Goal: Transaction & Acquisition: Purchase product/service

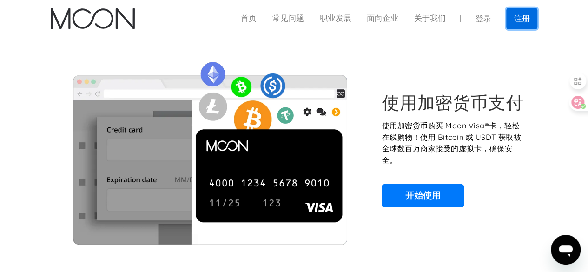
click at [517, 19] on font "注册" at bounding box center [522, 18] width 16 height 9
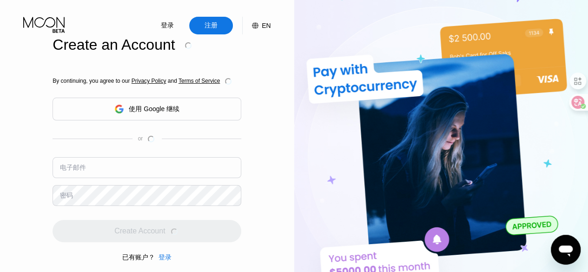
click at [160, 111] on font "使用 Google 继续" at bounding box center [154, 108] width 51 height 7
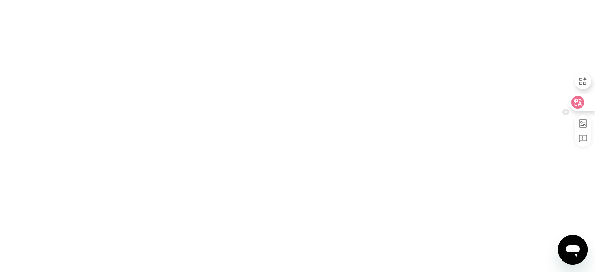
click at [580, 104] on icon at bounding box center [578, 102] width 8 height 7
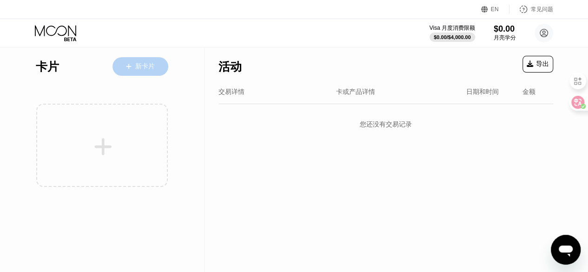
click at [134, 64] on div at bounding box center [134, 67] width 4 height 8
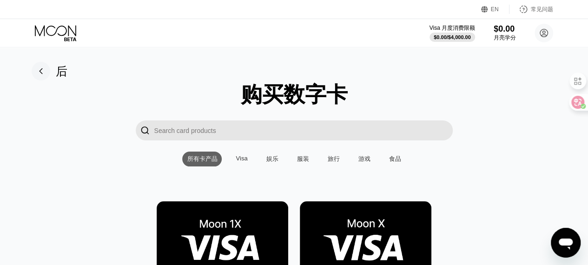
click at [237, 159] on div "Visa" at bounding box center [242, 158] width 12 height 7
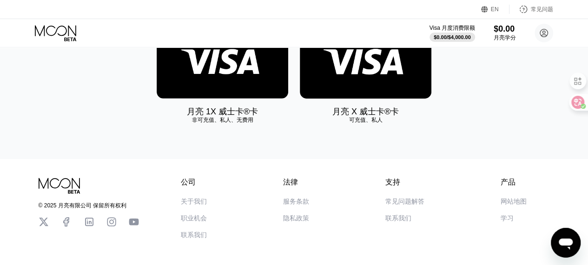
scroll to position [93, 0]
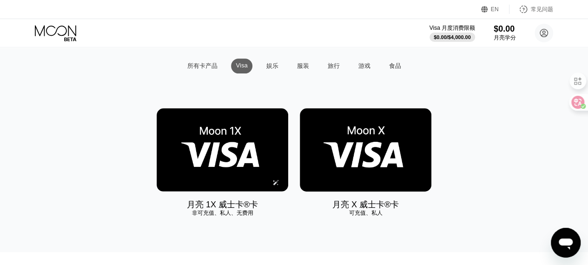
click at [239, 151] on img at bounding box center [223, 149] width 132 height 83
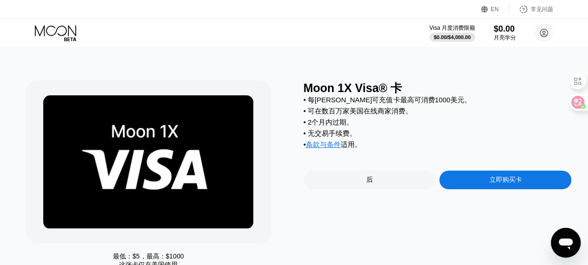
click at [353, 187] on div "后" at bounding box center [370, 180] width 132 height 19
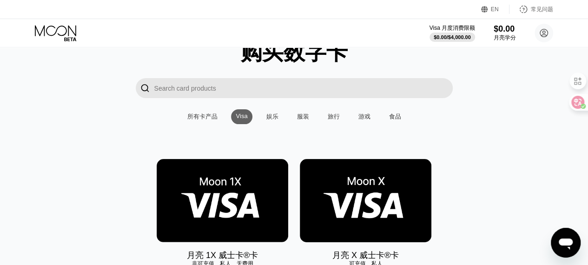
scroll to position [140, 0]
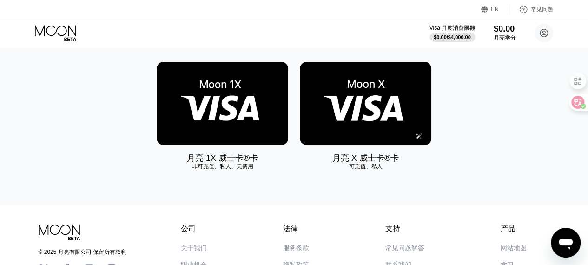
click at [355, 121] on img at bounding box center [366, 103] width 132 height 83
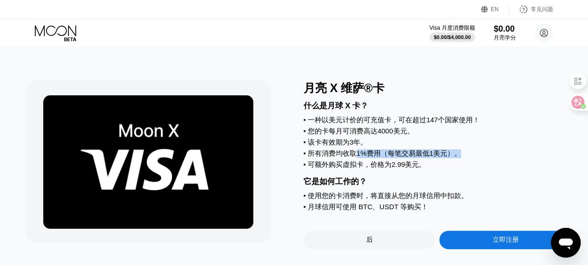
drag, startPoint x: 356, startPoint y: 163, endPoint x: 464, endPoint y: 160, distance: 108.0
click at [464, 158] on div "• 所有消费均收取1%费用（每笔交易最低1美元）。" at bounding box center [438, 153] width 268 height 9
drag, startPoint x: 353, startPoint y: 173, endPoint x: 367, endPoint y: 172, distance: 14.0
click at [367, 168] on font "• 可额外购买虚拟卡，价格为2.99美元。" at bounding box center [365, 164] width 123 height 8
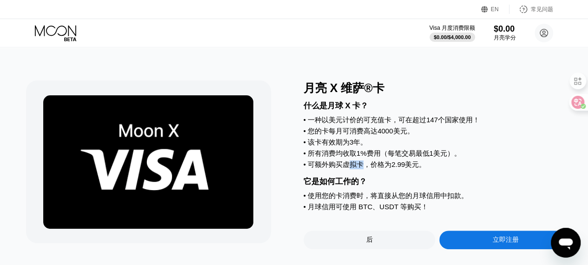
click at [367, 168] on font "• 可额外购买虚拟卡，价格为2.99美元。" at bounding box center [365, 164] width 123 height 8
drag, startPoint x: 307, startPoint y: 79, endPoint x: 439, endPoint y: 175, distance: 163.0
click at [439, 175] on div "月亮 X 维萨®卡 什么是月球 X 卡？ • 一种以美元计价的可充值卡，可在超过147个国家使用！ • 您的卡每月可消费高达4000美元。 • 该卡有效期为3…" at bounding box center [294, 160] width 595 height 225
drag, startPoint x: 435, startPoint y: 212, endPoint x: 316, endPoint y: 143, distance: 137.6
click at [315, 143] on div "什么是月球 X 卡？ • 一种以美元计价的可充值卡，可在超过147个国家使用！ • 您的卡每月可消费高达4000美元。 • 该卡有效期为3年。 • 所有消费均…" at bounding box center [438, 155] width 268 height 118
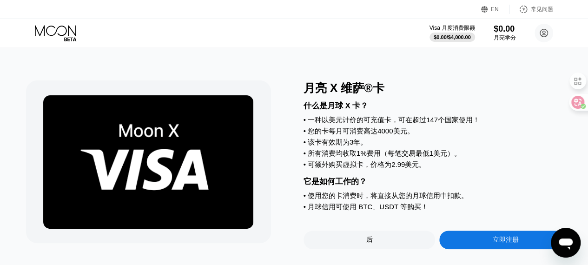
click at [318, 143] on font "• 该卡有效期为3年。" at bounding box center [336, 142] width 64 height 8
click at [321, 129] on div "什么是月球 X 卡？ • 一种以美元计价的可充值卡，可在超过147个国家使用！ • 您的卡每月可消费高达4000美元。 • 该卡有效期为3年。 • 所有消费均…" at bounding box center [438, 155] width 268 height 118
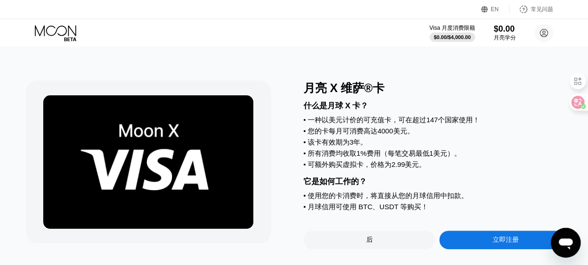
click at [318, 121] on font "• 一种以美元计价的可充值卡，可在超过147个国家使用！" at bounding box center [392, 120] width 176 height 8
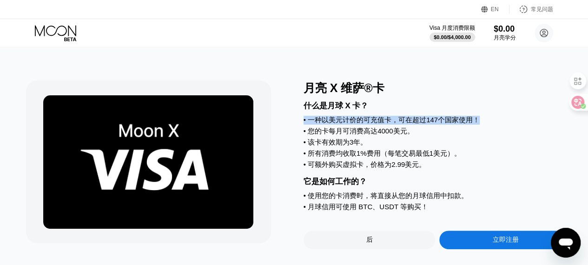
click at [318, 121] on font "• 一种以美元计价的可充值卡，可在超过147个国家使用！" at bounding box center [392, 120] width 176 height 8
click at [314, 119] on font "• 一种以美元计价的可充值卡，可在超过147个国家使用！" at bounding box center [392, 120] width 176 height 8
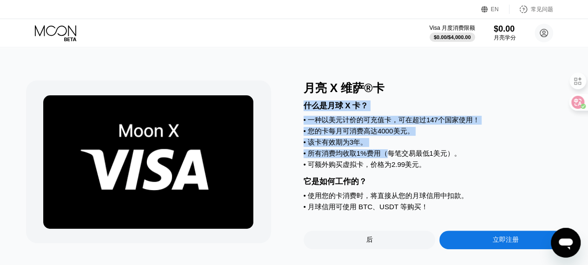
drag, startPoint x: 304, startPoint y: 107, endPoint x: 390, endPoint y: 159, distance: 100.0
click at [390, 159] on div "什么是月球 X 卡？ • 一种以美元计价的可充值卡，可在超过147个国家使用！ • 您的卡每月可消费高达4000美元。 • 该卡有效期为3年。 • 所有消费均…" at bounding box center [438, 155] width 268 height 118
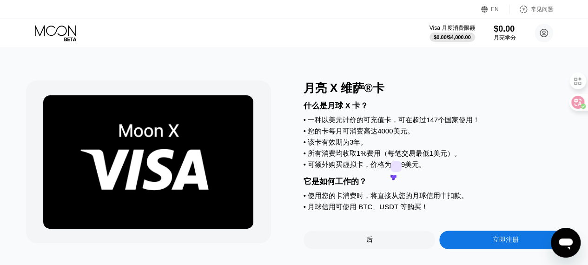
click at [312, 91] on font "月亮 X 维萨®卡" at bounding box center [344, 87] width 81 height 13
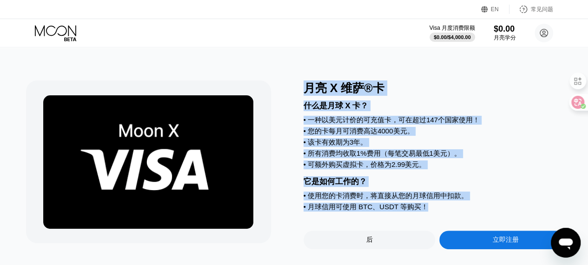
drag, startPoint x: 305, startPoint y: 87, endPoint x: 438, endPoint y: 217, distance: 185.9
click at [438, 217] on div "月亮 X 维萨®卡 什么是月球 X 卡？ • 一种以美元计价的可充值卡，可在超过147个国家使用！ • 您的卡每月可消费高达4000美元。 • 该卡有效期为3…" at bounding box center [438, 164] width 268 height 169
copy div "月亮 X 维萨®卡 什么是月球 X 卡？ • 一种以美元计价的可充值卡，可在超过147个国家使用！ • 您的卡每月可消费高达4000美元。 • 该卡有效期为3…"
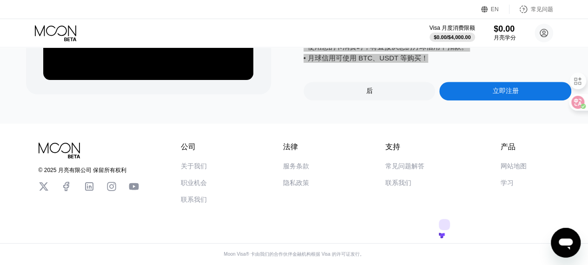
scroll to position [117, 0]
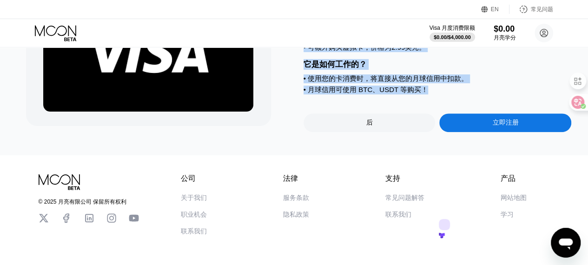
click at [484, 132] on div "立即注册" at bounding box center [506, 123] width 132 height 19
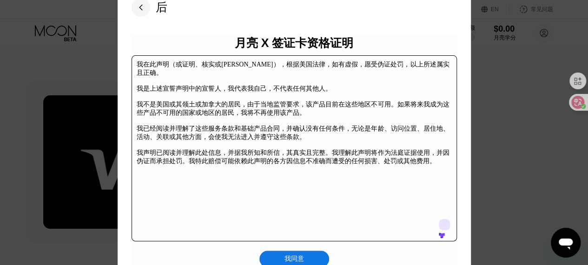
click at [298, 261] on font "我同意" at bounding box center [295, 258] width 20 height 7
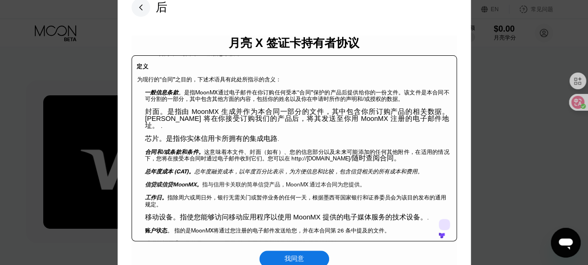
scroll to position [246, 0]
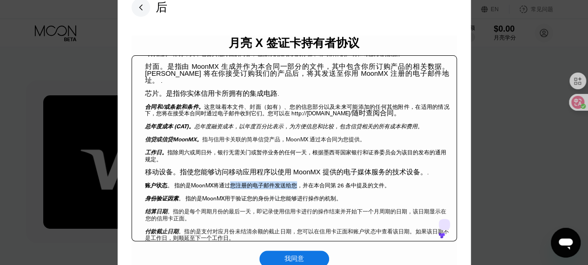
drag, startPoint x: 227, startPoint y: 179, endPoint x: 297, endPoint y: 179, distance: 69.8
click at [297, 181] on span "将通过您注册的电子邮件发送给您，并在本合同第 26 条中提及的文件。" at bounding box center [302, 185] width 177 height 8
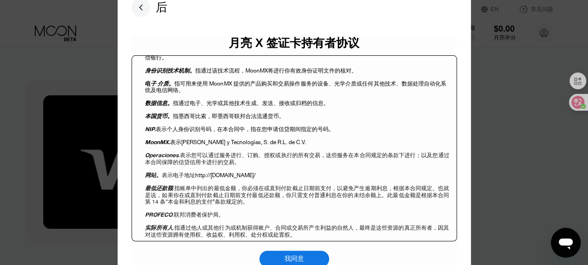
scroll to position [618, 0]
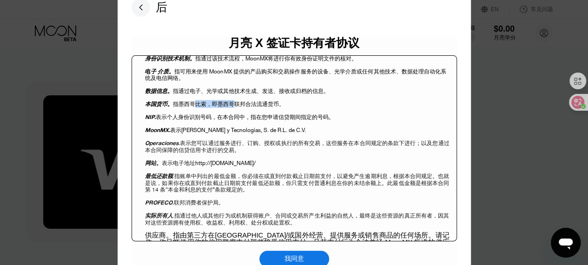
drag, startPoint x: 190, startPoint y: 98, endPoint x: 228, endPoint y: 97, distance: 38.2
click at [228, 100] on span "指墨西哥比索，即墨西哥联邦合法流通货币。" at bounding box center [229, 104] width 112 height 8
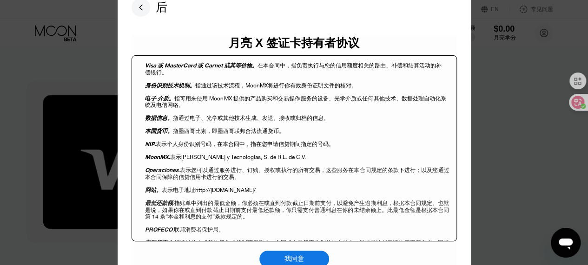
scroll to position [571, 0]
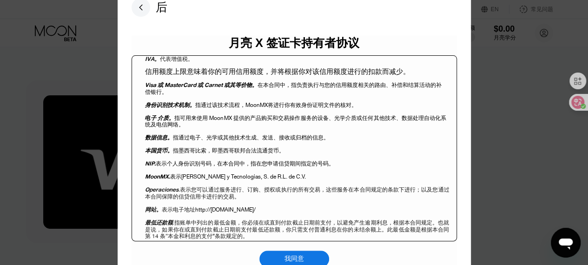
drag, startPoint x: 402, startPoint y: 78, endPoint x: 381, endPoint y: 103, distance: 33.0
click at [0, 0] on body "信用产品及电子媒体服务多重合同（以下简称“合同”）的签订，一方为 月球卡和科技有限责任公司（以下简称“月球墨西哥”）， 另一方为本合同“一般信息条款”中出现的…" at bounding box center [0, 0] width 0 height 0
click at [381, 103] on p "身份识别技术机制。 指通过该技术流程， MoonMX 将进行你有效身份证明文件的核对。" at bounding box center [297, 107] width 304 height 13
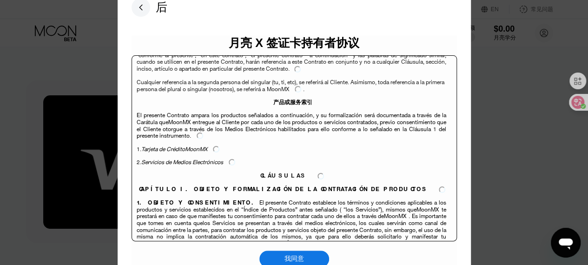
scroll to position [1076, 0]
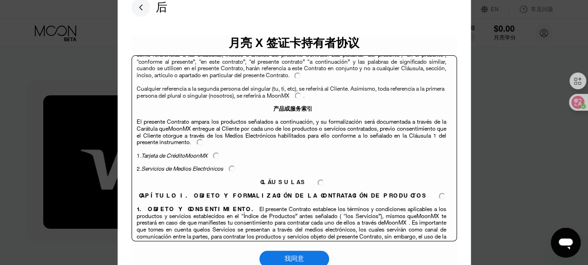
click at [141, 7] on rect at bounding box center [141, 7] width 19 height 19
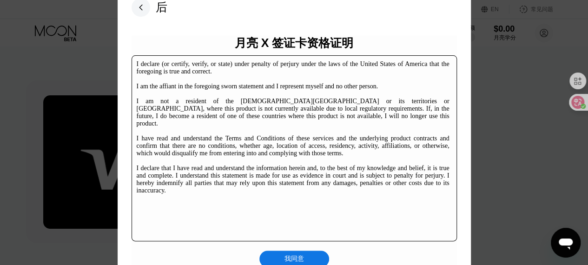
click at [140, 13] on rect at bounding box center [141, 7] width 19 height 19
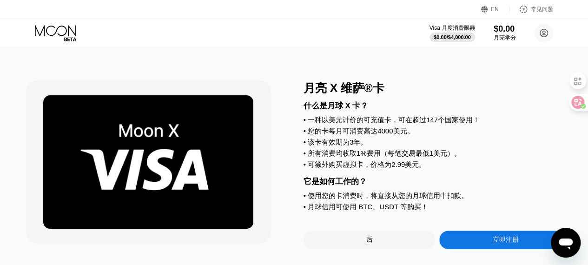
click at [57, 24] on div "Visa 月度消费限额 $0.00 / $4,000.00 $0.00 月亮学分 [PERSON_NAME] [EMAIL_ADDRESS][DOMAIN_N…" at bounding box center [294, 33] width 588 height 28
click at [57, 30] on icon at bounding box center [55, 30] width 41 height 11
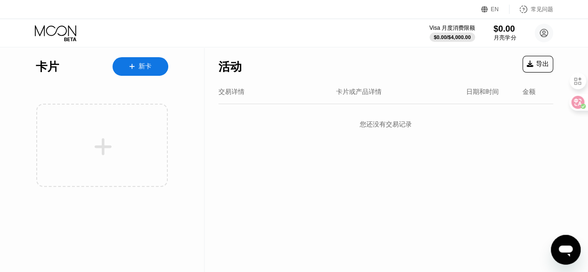
click at [506, 30] on div "$0.00" at bounding box center [505, 29] width 23 height 10
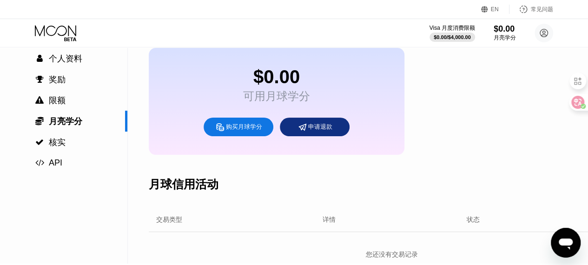
scroll to position [47, 0]
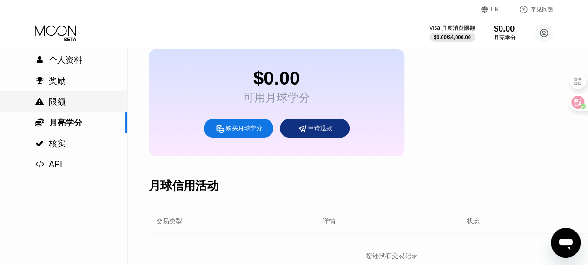
click at [60, 102] on font "限额" at bounding box center [57, 101] width 17 height 9
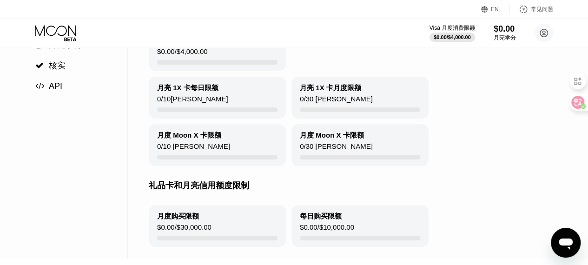
scroll to position [140, 0]
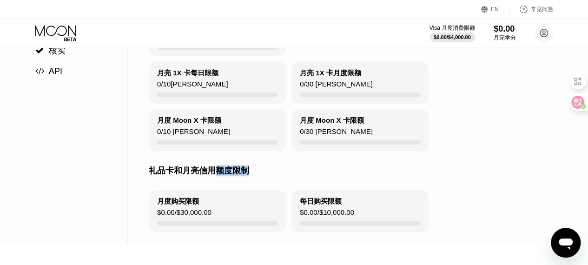
drag, startPoint x: 213, startPoint y: 176, endPoint x: 255, endPoint y: 176, distance: 41.9
click at [255, 176] on div "礼品卡和月亮信用额度限制" at bounding box center [384, 170] width 471 height 39
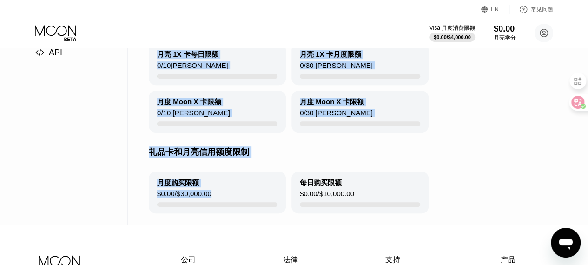
scroll to position [186, 0]
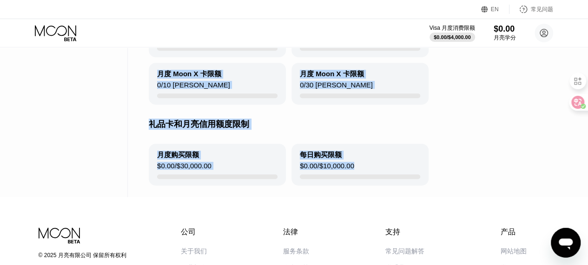
drag, startPoint x: 152, startPoint y: 73, endPoint x: 364, endPoint y: 171, distance: 233.8
click at [364, 171] on div "限额 每月限额按日历月份计算。每日限额每天格林威治标准时间午夜重置。 如需提高限额，请联系支持。 月亮 X 和 1X 卡限制 月度消费限额 $0.00 / $…" at bounding box center [384, 29] width 471 height 335
copy div "限额 每月限额按日历月份计算。每日限额每天格林威治标准时间午夜重置。 如需提高限额，请联系支持。 月亮 X 和 1X 卡限制 月度消费限额 $0.00 / $…"
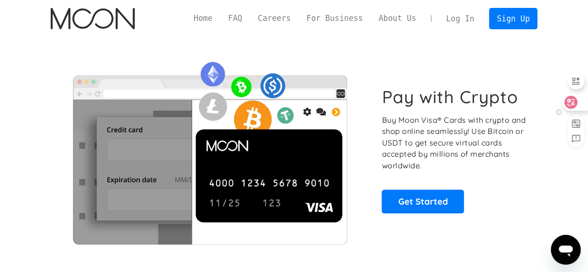
click at [575, 107] on icon at bounding box center [571, 102] width 13 height 13
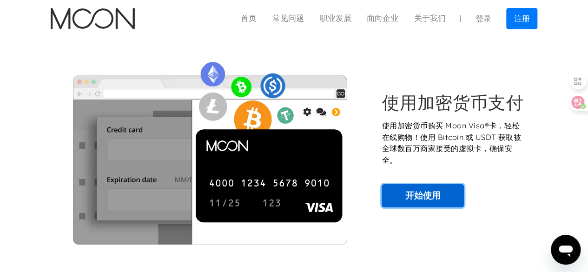
click at [434, 189] on link "开始使用" at bounding box center [423, 195] width 82 height 23
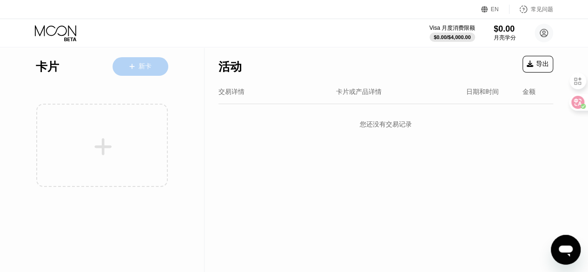
click at [157, 68] on div "新卡" at bounding box center [141, 66] width 56 height 19
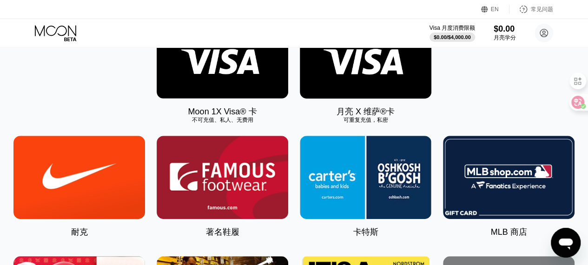
scroll to position [140, 0]
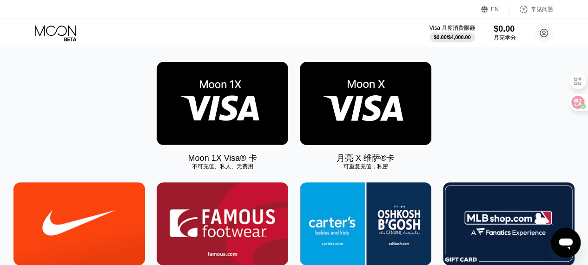
drag, startPoint x: 179, startPoint y: 161, endPoint x: 344, endPoint y: 169, distance: 165.8
click at [343, 164] on div "Moon 1X Visa® 卡 不可充值、私人、无费用 月亮 X 维萨®卡 可重复充值，私密" at bounding box center [295, 113] width 568 height 102
drag, startPoint x: 389, startPoint y: 171, endPoint x: 380, endPoint y: 169, distance: 9.5
click at [370, 168] on div "可重复充值，私密" at bounding box center [366, 167] width 132 height 8
click at [380, 169] on font "可重复充值，私密" at bounding box center [366, 166] width 45 height 7
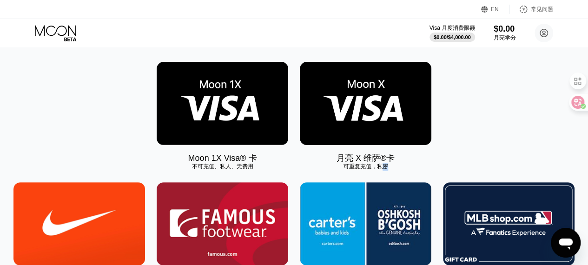
click at [380, 169] on font "可重复充值，私密" at bounding box center [366, 166] width 45 height 7
click at [387, 170] on font "可重复充值，私密" at bounding box center [366, 166] width 45 height 7
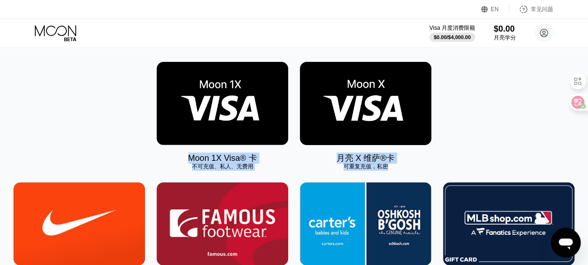
drag, startPoint x: 387, startPoint y: 170, endPoint x: 187, endPoint y: 158, distance: 199.9
click at [187, 158] on div "Moon 1X Visa® 卡 不可充值、私人、无费用 月亮 X 维萨®卡 可重复充值，私密" at bounding box center [295, 113] width 568 height 102
copy div "Moon 1X Visa® 卡 不可充值、私人、无费用 月亮 X 维萨®卡 可重复充值，私密"
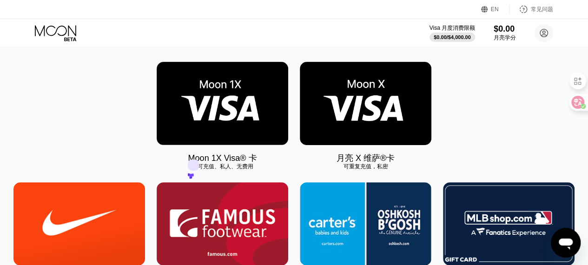
click at [243, 41] on div "Visa 月度消费限额 $0.00 / $4,000.00 $0.00 月亮学分 [PERSON_NAME] [EMAIL_ADDRESS][DOMAIN_N…" at bounding box center [294, 33] width 588 height 28
click at [227, 80] on img at bounding box center [223, 103] width 132 height 83
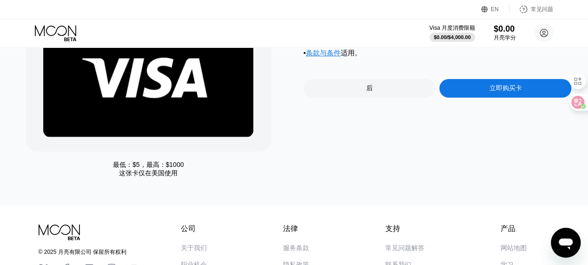
scroll to position [86, 0]
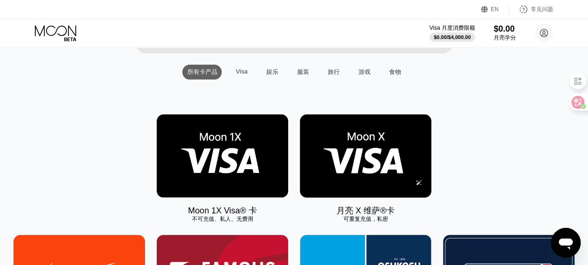
scroll to position [93, 0]
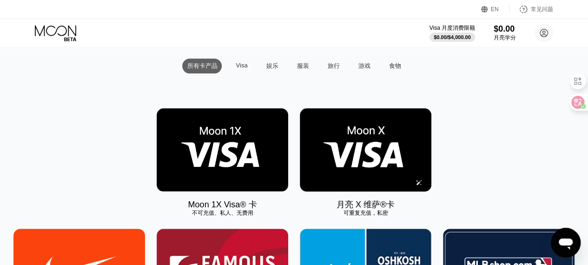
click at [376, 159] on img at bounding box center [366, 149] width 132 height 83
click at [238, 66] on div "卡片 新卡 活动 导出 交易详情 卡片或产品详情 日期和时间 金额 您还没有交易记录 © 2025 月亮有限公司 保留所有权利 公司 关于我们 职业机会 联系…" at bounding box center [294, 39] width 588 height 265
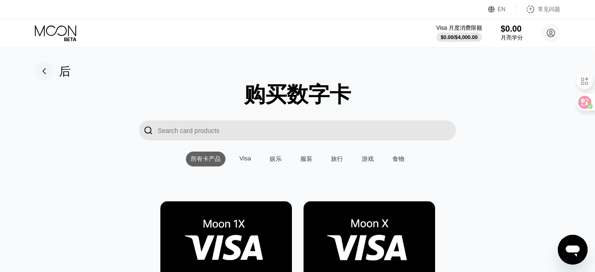
click at [241, 162] on div "Visa" at bounding box center [246, 158] width 12 height 7
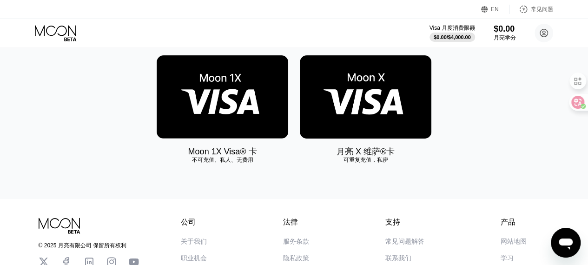
scroll to position [89, 0]
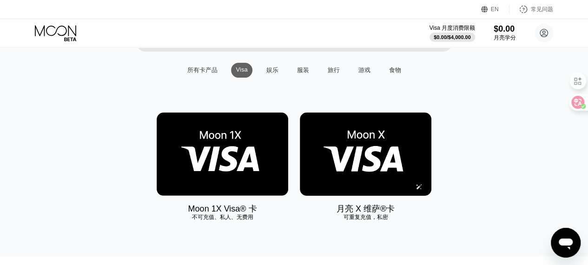
click at [351, 173] on img at bounding box center [366, 154] width 132 height 83
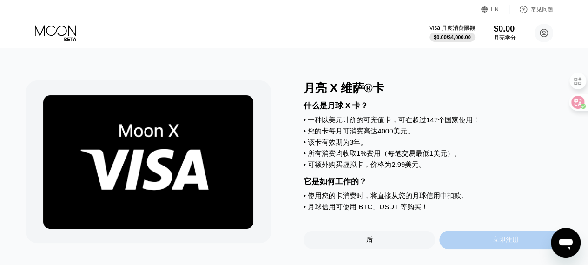
click at [484, 248] on div "立即注册" at bounding box center [506, 240] width 132 height 19
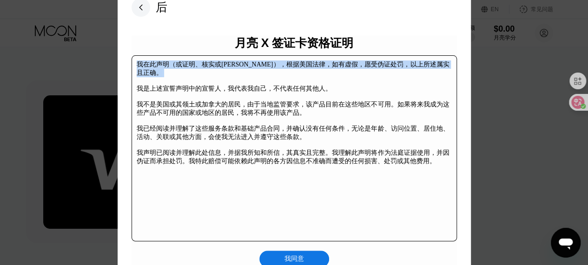
drag, startPoint x: 136, startPoint y: 65, endPoint x: 233, endPoint y: 75, distance: 96.8
click at [232, 75] on div "我在此声明（或证明、核实或陈述），根据美国法律，如有虚假，愿受伪证处罚，以上所述属实且正确。 我是上述宣誓声明中的宣誓人，我代表我自己，不代表任何其他人。 我…" at bounding box center [293, 112] width 313 height 105
click at [237, 53] on div "月亮 X 签证卡资格证明 我在此声明（或证明、核实或陈述），根据美国法律，如有虚假，愿受伪证处罚，以上所述属实且正确。 我是上述宣誓声明中的宣誓人，我代表我自…" at bounding box center [295, 151] width 326 height 232
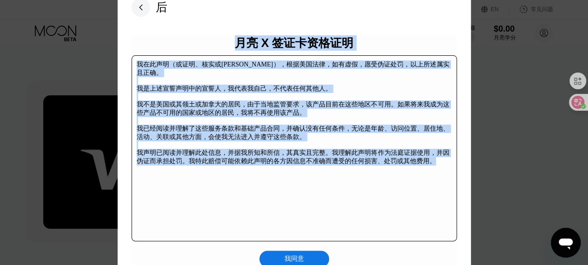
drag, startPoint x: 237, startPoint y: 43, endPoint x: 444, endPoint y: 172, distance: 243.4
click at [444, 172] on div "月亮 X 签证卡资格证明 我在此声明（或证明、核实或陈述），根据美国法律，如有虚假，愿受伪证处罚，以上所述属实且正确。 我是上述宣誓声明中的宣誓人，我代表我自…" at bounding box center [295, 151] width 326 height 232
click at [307, 258] on div "我同意" at bounding box center [295, 259] width 70 height 17
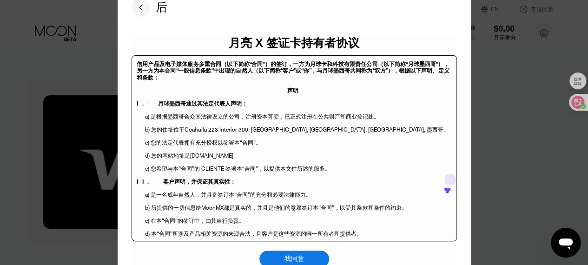
click at [310, 67] on span "月球卡和科技有限责任公司（以下简称“月球墨西哥”），" at bounding box center [380, 64] width 140 height 8
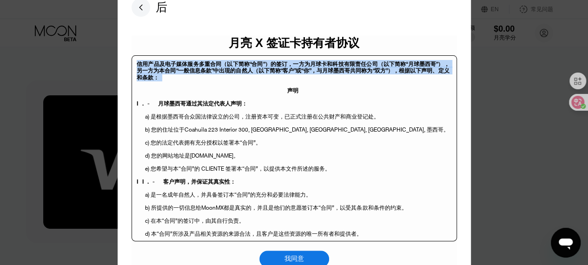
click at [310, 67] on span "月球卡和科技有限责任公司（以下简称“月球墨西哥”），" at bounding box center [380, 64] width 140 height 8
click at [138, 61] on span "信用产品及电子媒体服务多重合同（以下简称“合同”）的签订，一方为" at bounding box center [224, 64] width 174 height 8
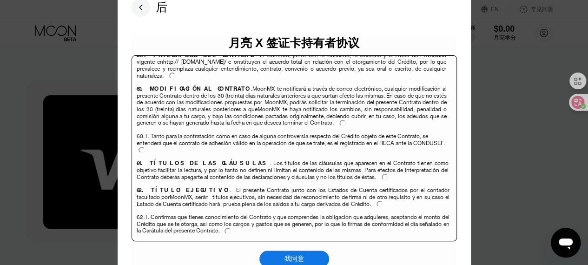
scroll to position [6241, 0]
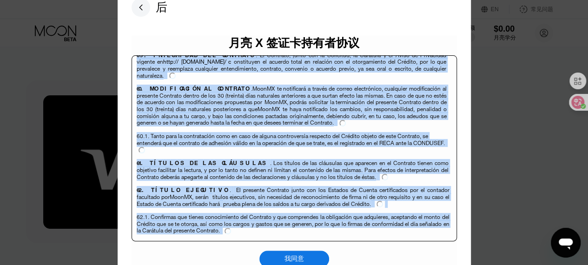
drag, startPoint x: 136, startPoint y: 63, endPoint x: 401, endPoint y: 227, distance: 312.3
click at [401, 227] on div "信用产品及电子媒体服务多重合同（以下简称“合同”）的签订，一方为 月球卡和科技有限责任公司（以下简称“月球墨西哥”）， 另一方为本合同“一般信息条款”中出现的…" at bounding box center [295, 148] width 326 height 186
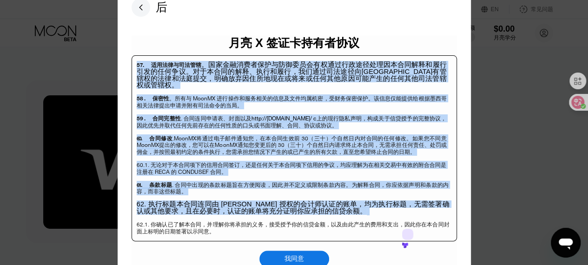
scroll to position [4654, 0]
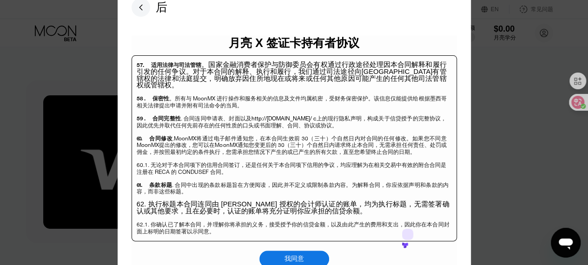
click at [270, 41] on font "月亮 X 签证卡持有者协议" at bounding box center [294, 42] width 131 height 13
click at [231, 41] on font "月亮 X 签证卡持有者协议" at bounding box center [294, 42] width 131 height 13
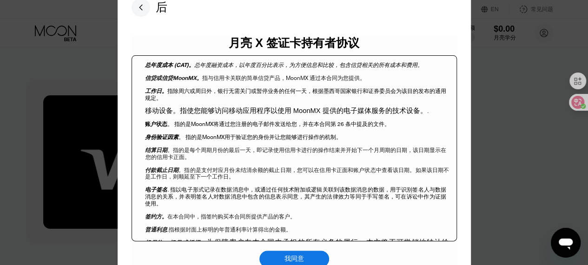
scroll to position [0, 0]
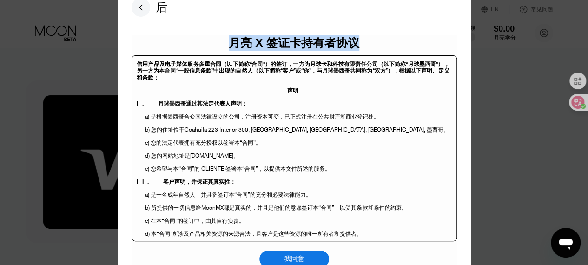
drag, startPoint x: 232, startPoint y: 42, endPoint x: 366, endPoint y: 170, distance: 185.6
click at [366, 170] on div "月亮 X 签证卡持有者协议 信用产品及电子媒体服务多重合同（以下简称“合同”）的签订，一方为 月球卡和科技有限责任公司（以下简称“月球墨西哥”）， 另一方为本…" at bounding box center [295, 151] width 326 height 232
copy font "月亮 X 签证卡持有者协议"
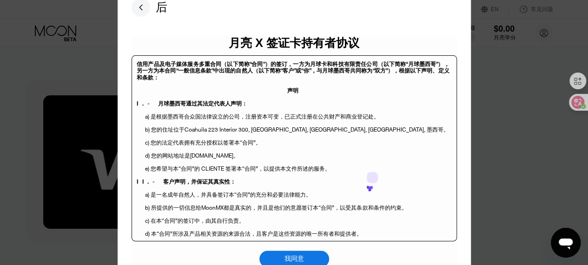
click at [155, 97] on p "声明" at bounding box center [293, 93] width 313 height 13
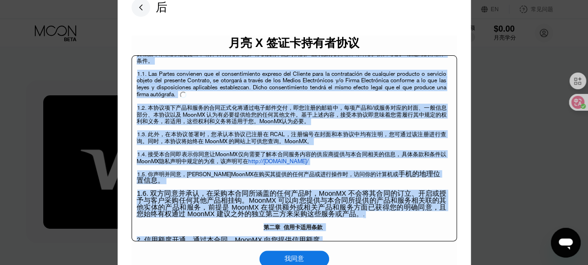
scroll to position [1239, 0]
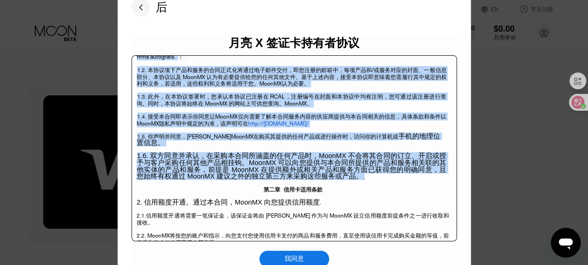
drag, startPoint x: 138, startPoint y: 65, endPoint x: 399, endPoint y: 165, distance: 280.1
click at [0, 0] on body "信用产品及电子媒体服务多重合同（以下简称“合同”）的签订，一方为 月球卡和科技有限责任公司（以下简称“月球墨西哥”）， 另一方为本合同“一般信息条款”中出现的…" at bounding box center [0, 0] width 0 height 0
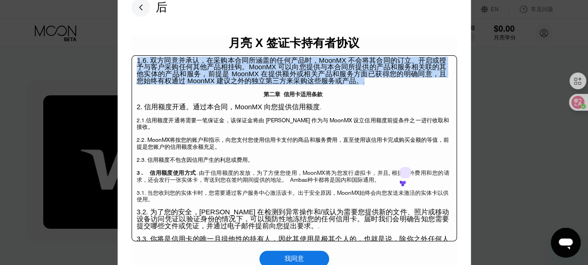
scroll to position [1279, 0]
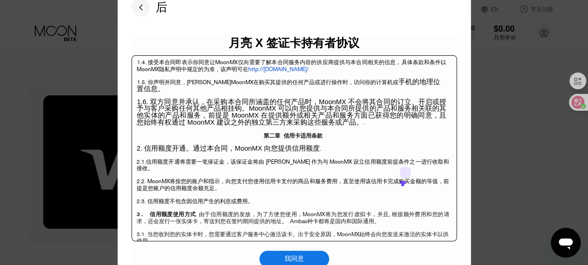
click at [256, 132] on p "第二章 信用卡适用条款" at bounding box center [293, 138] width 313 height 13
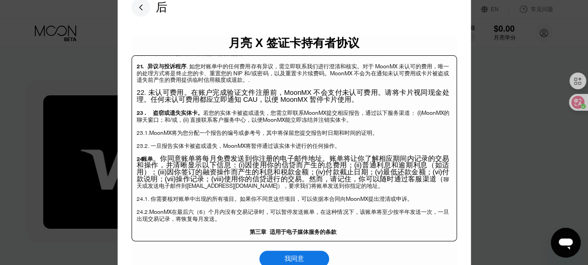
scroll to position [2582, 0]
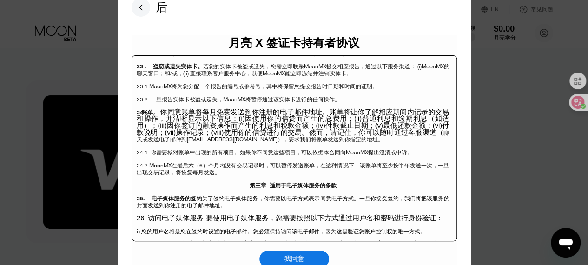
drag, startPoint x: 260, startPoint y: 119, endPoint x: 348, endPoint y: 172, distance: 103.1
click at [0, 0] on body "信用产品及电子媒体服务多重合同（以下简称“合同”）的签订，一方为 月球卡和科技有限责任公司（以下简称“月球墨西哥”）， 另一方为本合同“一般信息条款”中出现的…" at bounding box center [0, 0] width 0 height 0
copy body "lor ipsumdo 9. sitame。conse，AdipIS elitsedd . 9.6. eiusmodtempori，utlabo EtdoLO…"
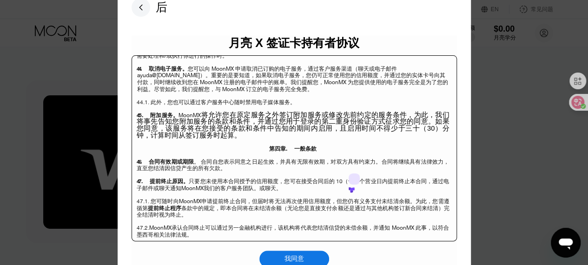
scroll to position [3617, 0]
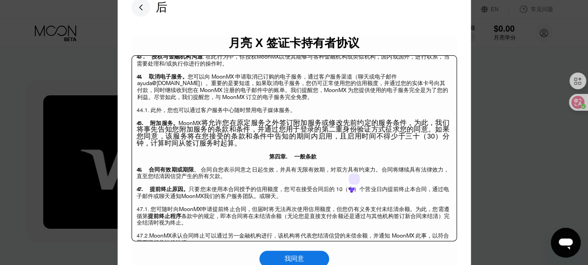
drag, startPoint x: 247, startPoint y: 135, endPoint x: 320, endPoint y: 189, distance: 91.2
click at [0, 0] on body "信用产品及电子媒体服务多重合同（以下简称“合同”）的签订，一方为 月球卡和科技有限责任公司（以下简称“月球墨西哥”）， 另一方为本合同“一般信息条款”中出现的…" at bounding box center [0, 0] width 0 height 0
copy body "lor ipsumdolorsi 65 . ametconse adipiscing，elitseddoeiu temp 。incidid，utlaboree…"
click at [296, 260] on font "我同意" at bounding box center [295, 258] width 20 height 7
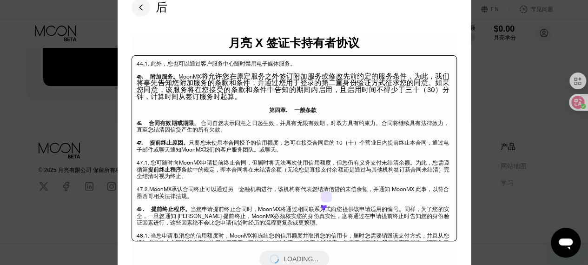
scroll to position [147, 0]
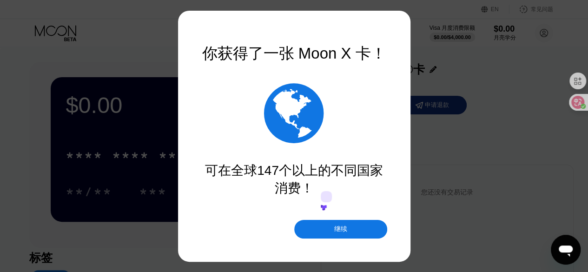
click at [328, 232] on div "继续" at bounding box center [340, 229] width 93 height 19
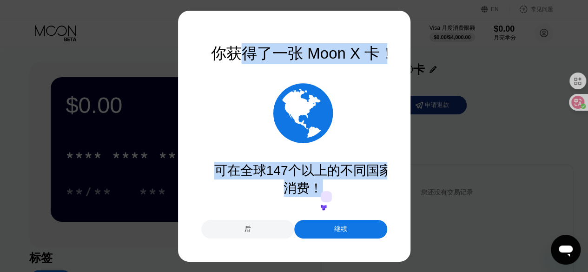
drag, startPoint x: 215, startPoint y: 51, endPoint x: 236, endPoint y: 64, distance: 24.8
click at [236, 64] on div "你获得了一张 Moon X 卡！  可在全球147个以上的不同国家消费！ 你的卡允许你使用 Moon Credit 消费。    你可以用 Bitco…" at bounding box center [294, 136] width 186 height 186
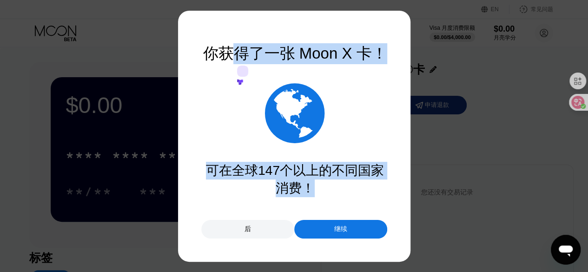
click at [243, 53] on font "你获得了一张 Moon X 卡！" at bounding box center [295, 53] width 184 height 17
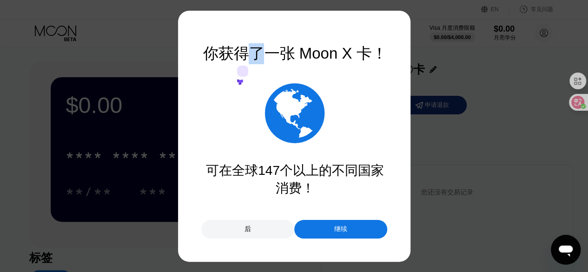
click at [243, 53] on font "你获得了一张 Moon X 卡！" at bounding box center [295, 53] width 184 height 17
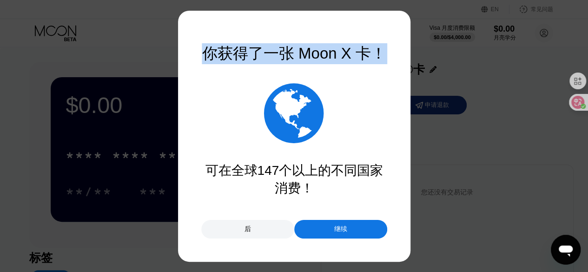
click at [243, 53] on font "你获得了一张 Moon X 卡！" at bounding box center [294, 53] width 184 height 17
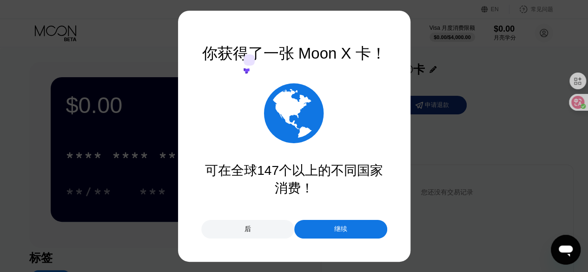
click at [197, 49] on div at bounding box center [297, 136] width 595 height 272
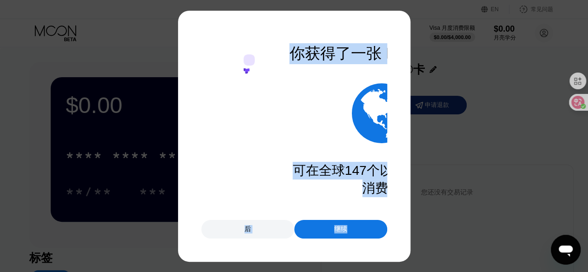
drag, startPoint x: 203, startPoint y: 53, endPoint x: 383, endPoint y: 221, distance: 246.5
click at [383, 221] on div "你获得了一张 Moon X 卡！  可在全球147个以上的不同国家消费！ 你的卡允许你使用 Moon Credit 消费。    你可以用 Bitco…" at bounding box center [294, 136] width 186 height 205
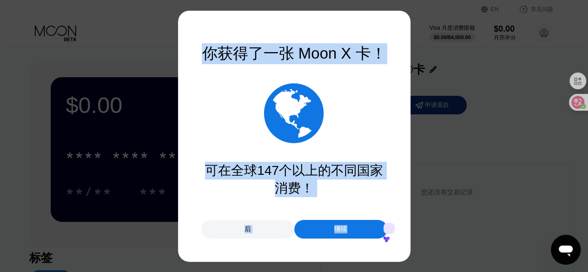
copy div "你获得了一张 Moon X 卡！  可在全球147个以上的不同国家消费！ 你的卡允许你使用 Moon Credit 消费。    你可以用 Bitco…"
click at [387, 169] on div "可在全球147个以上的不同国家消费！" at bounding box center [294, 179] width 186 height 35
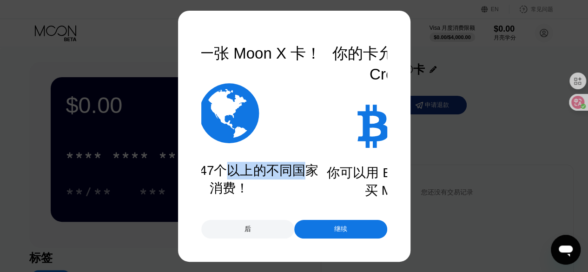
drag, startPoint x: 375, startPoint y: 164, endPoint x: 200, endPoint y: 162, distance: 175.4
click at [208, 162] on div "可在全球147个以上的不同国家消费！" at bounding box center [229, 179] width 186 height 35
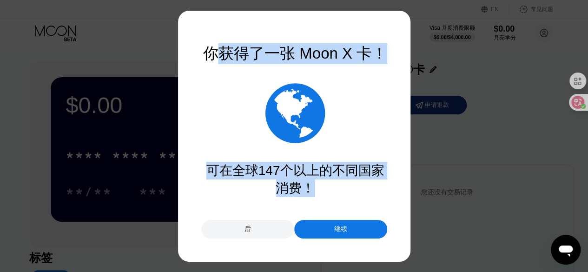
drag, startPoint x: 215, startPoint y: 50, endPoint x: 120, endPoint y: 61, distance: 95.5
click at [199, 53] on div "你获得了一张 Moon X 卡！  可在全球147个以上的不同国家消费！ 你的卡允许你使用 Moon Credit 消费。    你可以用 Bitco…" at bounding box center [294, 136] width 588 height 272
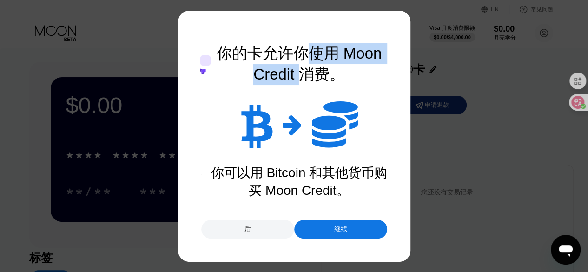
click at [306, 65] on div "你的卡允许你使用 Moon Credit 消费。" at bounding box center [299, 64] width 186 height 42
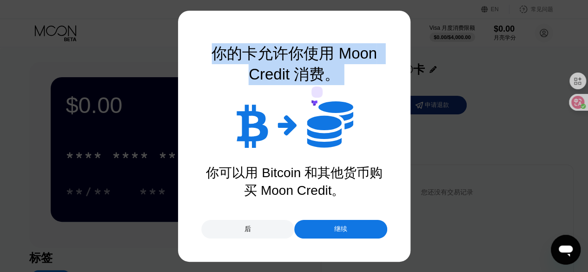
click at [306, 65] on div "你的卡允许你使用 Moon Credit 消费。" at bounding box center [294, 64] width 186 height 42
copy div "你的卡允许你使用 Moon Credit 消费。   "
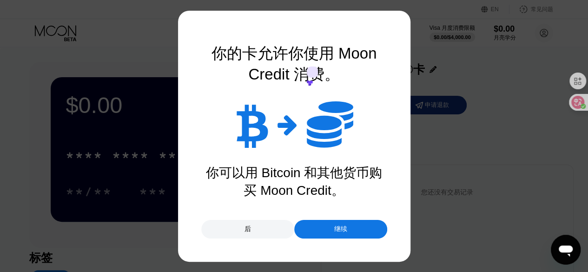
click at [278, 175] on font "你可以用 Bitcoin 和其他货币购买 Moon Credit。" at bounding box center [294, 182] width 177 height 32
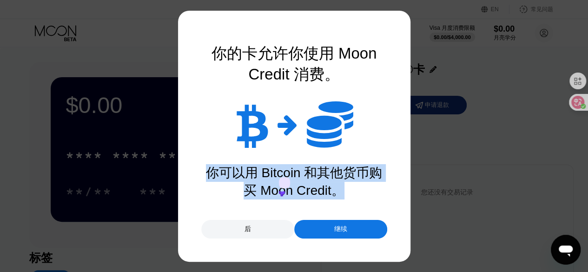
click at [278, 175] on font "你可以用 Bitcoin 和其他货币购买 Moon Credit。" at bounding box center [294, 182] width 177 height 32
copy font "你可以用 Bitcoin 和其他货币购买 Moon Credit。"
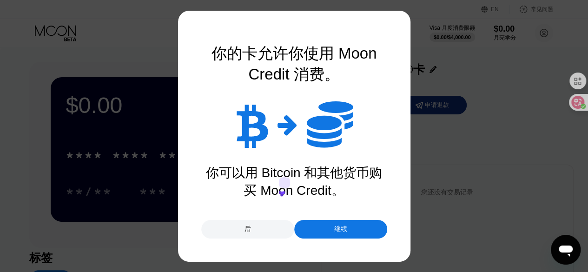
click at [334, 227] on font "继续" at bounding box center [340, 228] width 13 height 7
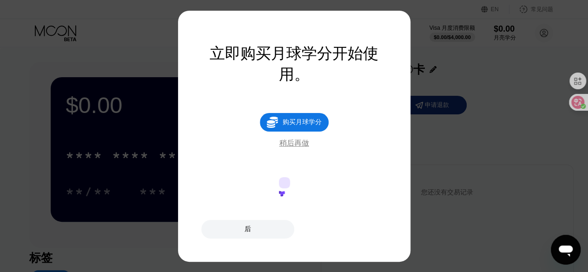
click at [291, 143] on font "稍后再做" at bounding box center [295, 143] width 30 height 8
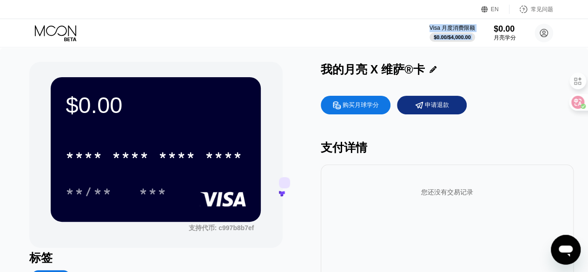
drag, startPoint x: 428, startPoint y: 25, endPoint x: 467, endPoint y: 43, distance: 43.5
click at [467, 43] on div "Visa 月度消费限额 $0.00 / $4,000.00 $0.00 月亮学分 [PERSON_NAME] [EMAIL_ADDRESS][DOMAIN_N…" at bounding box center [294, 33] width 588 height 28
copy div "Visa 月度消费限额 $0.00 / $4,000.00"
click at [508, 76] on div "我的月亮 X 维萨®卡" at bounding box center [447, 69] width 253 height 15
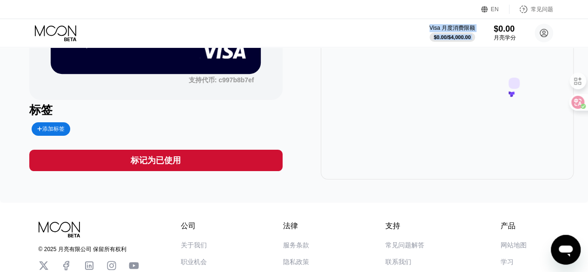
scroll to position [186, 0]
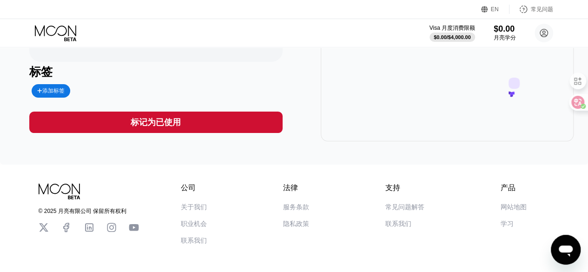
click at [134, 123] on font "标记为已使用" at bounding box center [156, 122] width 50 height 9
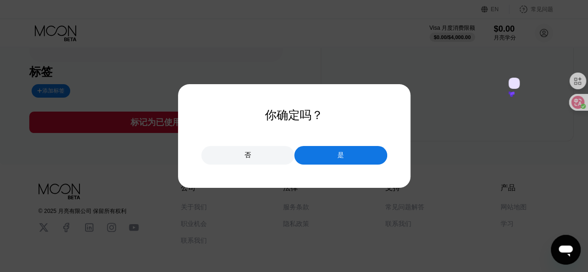
click at [255, 151] on div "否" at bounding box center [247, 155] width 93 height 19
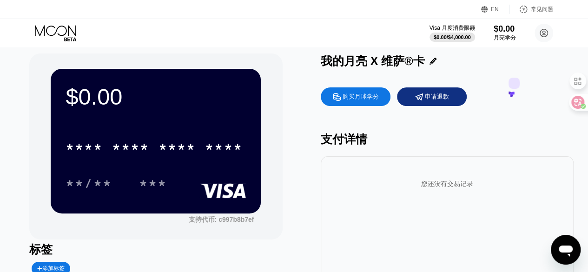
scroll to position [0, 0]
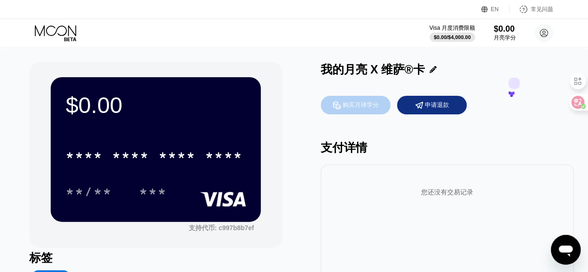
click at [363, 108] on font "购买月球学分" at bounding box center [361, 104] width 36 height 7
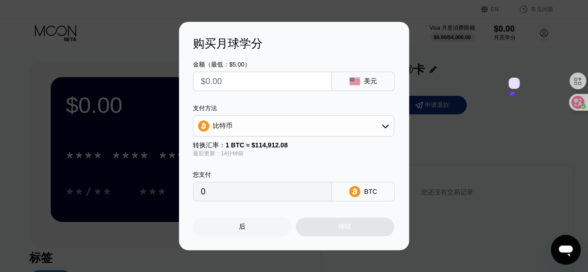
click at [272, 128] on div "比特币" at bounding box center [294, 126] width 200 height 19
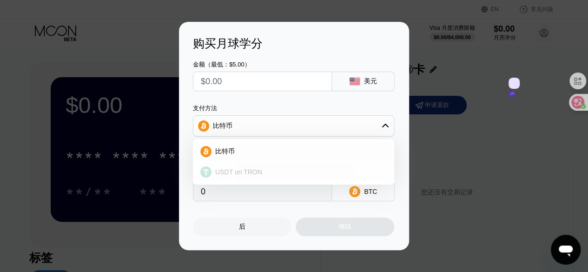
click at [266, 173] on div "USDT on TRON" at bounding box center [299, 171] width 175 height 7
type input "0.00"
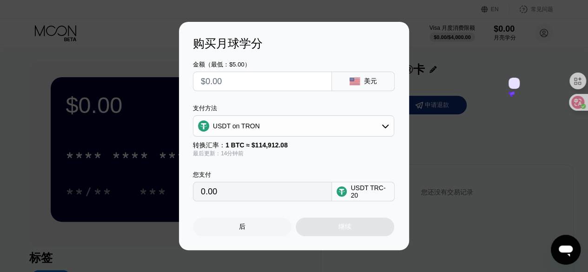
click at [255, 190] on input "0.00" at bounding box center [262, 191] width 123 height 19
click at [346, 190] on circle at bounding box center [342, 192] width 10 height 10
click at [330, 195] on div "0.00" at bounding box center [262, 192] width 139 height 20
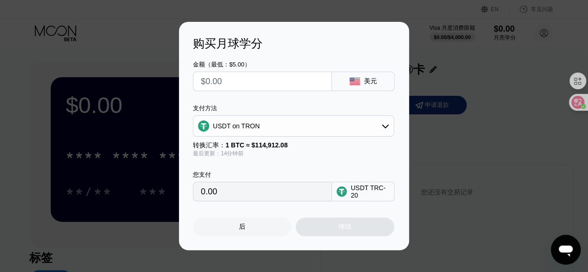
click at [370, 194] on div "USDT TRC-20" at bounding box center [370, 191] width 39 height 15
drag, startPoint x: 197, startPoint y: 40, endPoint x: 333, endPoint y: 151, distance: 175.6
click at [327, 143] on div "购买月球学分 金额（最低：$5.00） 美元 支付方法 USDT on TRON 转换汇率： 1 BTC ≈ $114,912.08 最后更新：14分钟前 您…" at bounding box center [294, 136] width 230 height 228
click at [375, 192] on div "USDT TRC-20" at bounding box center [370, 191] width 39 height 15
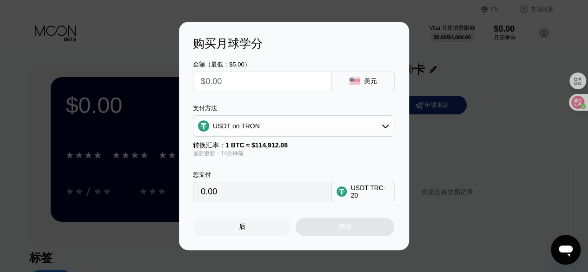
click at [375, 192] on div "USDT TRC-20" at bounding box center [370, 191] width 39 height 15
drag, startPoint x: 401, startPoint y: 200, endPoint x: 270, endPoint y: 151, distance: 140.6
click at [271, 152] on div "购买月球学分 金额（最低：$5.00） 美元 支付方法 USDT on TRON 转换汇率： 1 BTC ≈ $114,912.08 最后更新：14分钟前 您…" at bounding box center [294, 136] width 230 height 228
drag, startPoint x: 190, startPoint y: 39, endPoint x: 220, endPoint y: 58, distance: 35.4
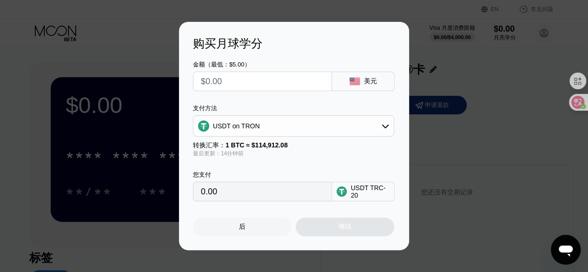
click at [220, 58] on div "购买月球学分 金额（最低：$5.00） 美元 支付方法 USDT on TRON 转换汇率： 1 BTC ≈ $114,912.08 最后更新：14分钟前 您…" at bounding box center [294, 136] width 230 height 228
click at [377, 192] on div "USDT TRC-20" at bounding box center [370, 191] width 39 height 15
click at [253, 81] on input "text" at bounding box center [262, 81] width 123 height 19
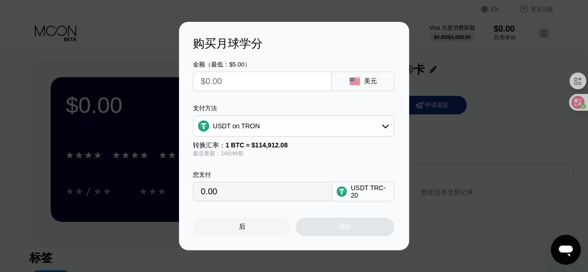
click at [253, 81] on input "text" at bounding box center [262, 81] width 123 height 19
type input "$1"
type input "1.01"
type input "$10"
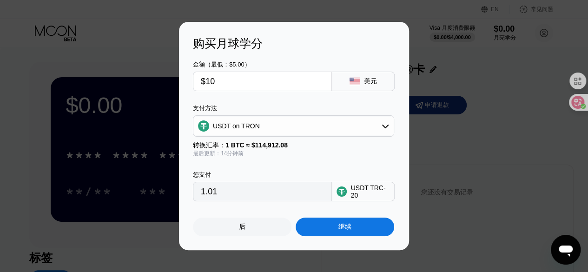
type input "10.10"
type input "$1"
type input "1.01"
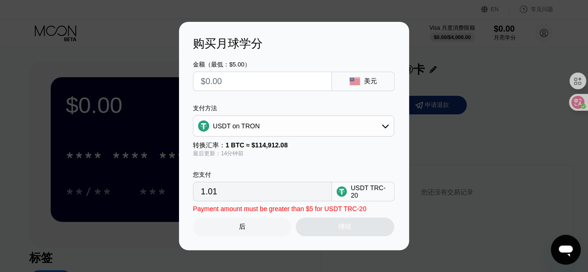
type input "0.00"
type input "$5"
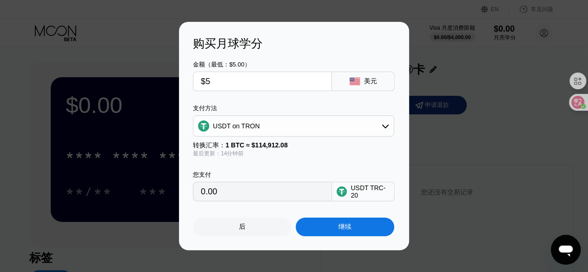
type input "5.05"
type input "$50"
type input "50.51"
click at [246, 174] on div "您支付" at bounding box center [262, 175] width 139 height 8
drag, startPoint x: 242, startPoint y: 196, endPoint x: 173, endPoint y: 194, distance: 68.9
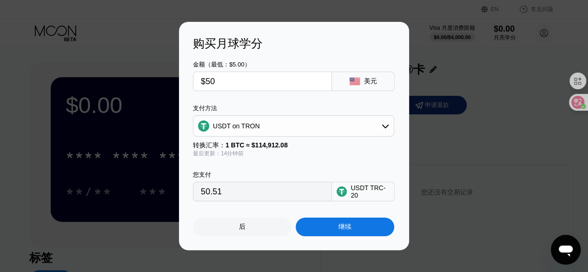
click at [173, 194] on div "购买月球学分 金额（最低：$5.00） $50 美元 支付方法 USDT on TRON 转换汇率： 1 BTC ≈ $114,912.08 最后更新：14分…" at bounding box center [294, 136] width 588 height 228
click at [236, 81] on input "$50" at bounding box center [262, 81] width 123 height 19
type input "$3"
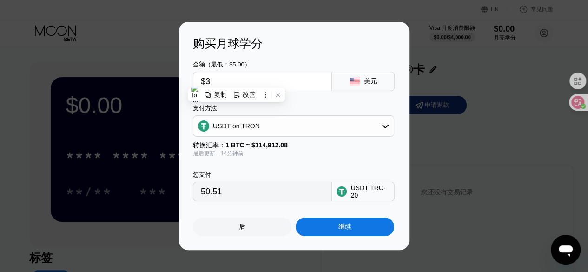
type input "3.03"
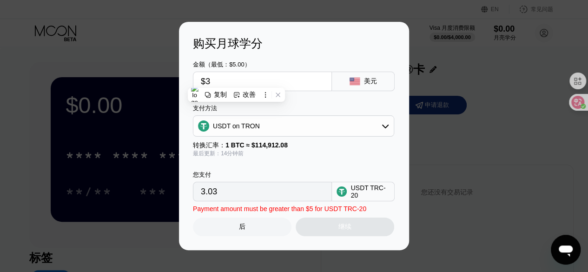
type input "$35"
type input "35.35"
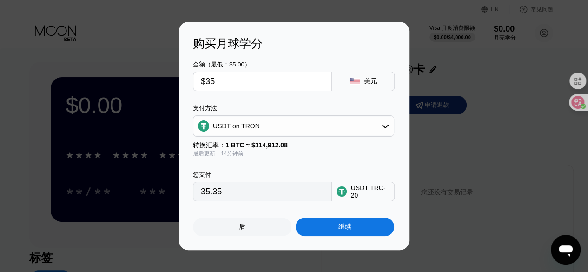
type input "$35"
drag, startPoint x: 255, startPoint y: 191, endPoint x: 111, endPoint y: 191, distance: 144.2
click at [111, 191] on div "购买月球学分 金额（最低：$5.00） $35 美元 支付方法 USDT on TRON 转换汇率： 1 BTC ≈ $114,912.08 最后更新：14分…" at bounding box center [294, 136] width 588 height 228
click at [262, 232] on div "后" at bounding box center [242, 227] width 99 height 19
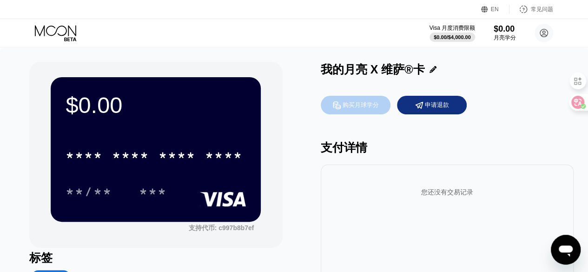
click at [341, 106] on icon at bounding box center [337, 105] width 10 height 10
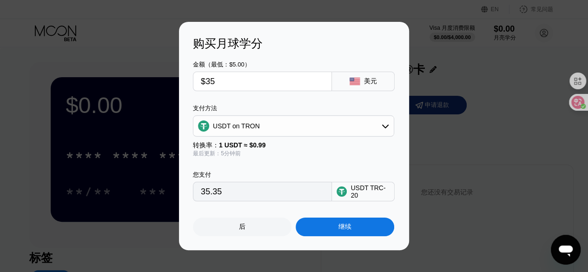
click at [367, 186] on div "USDT TRC-20" at bounding box center [363, 192] width 63 height 20
click at [367, 187] on div "USDT TRC-20" at bounding box center [363, 192] width 63 height 20
click at [365, 191] on div "USDT TRC-20" at bounding box center [370, 191] width 39 height 15
click at [347, 194] on circle at bounding box center [342, 192] width 10 height 10
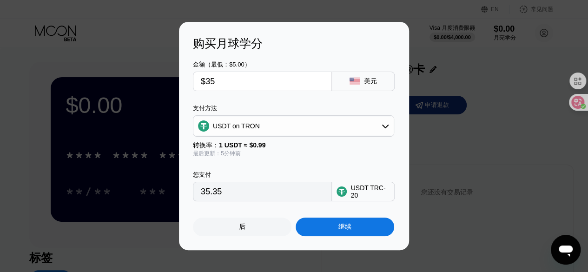
click at [345, 194] on circle at bounding box center [342, 192] width 10 height 10
click at [247, 227] on div "后" at bounding box center [242, 227] width 99 height 19
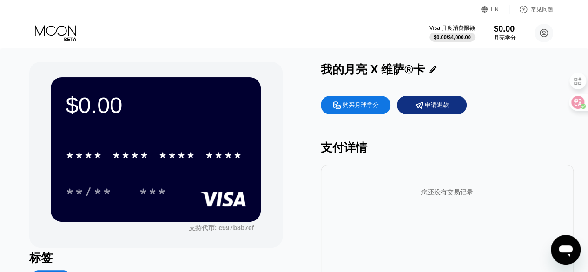
click at [370, 107] on font "购买月球学分" at bounding box center [361, 104] width 36 height 7
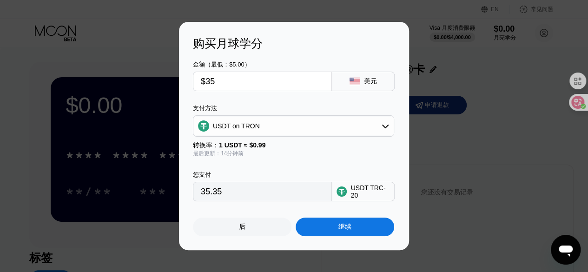
click at [242, 85] on input "$35" at bounding box center [262, 81] width 123 height 19
type input "$4"
type input "4.04"
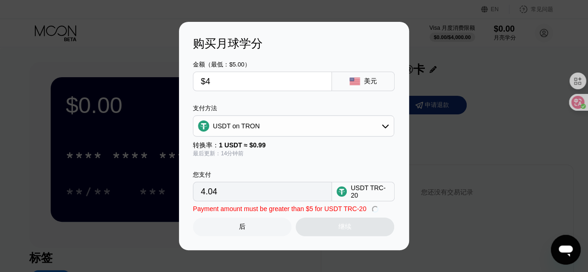
type input "$40"
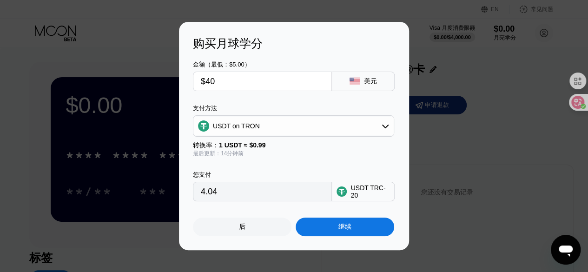
type input "40.40"
type input "$40"
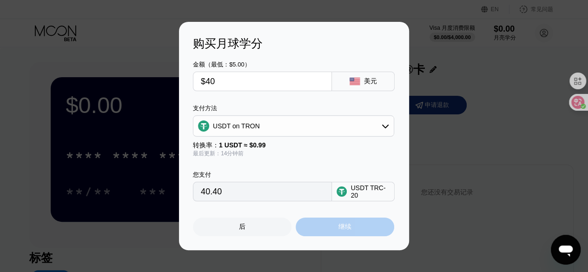
click at [342, 227] on font "继续" at bounding box center [345, 226] width 13 height 7
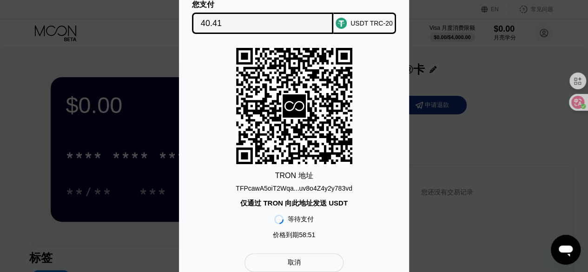
drag, startPoint x: 187, startPoint y: 4, endPoint x: 276, endPoint y: 89, distance: 122.7
click at [276, 89] on div "您支付 40.41 USDT TRC-20 TRON 地址 TFPcawA5oiT2Wqa...uv8o4Z4y2y783vd 仅通过 TRON 向此地址发送…" at bounding box center [294, 136] width 230 height 300
click at [321, 264] on div "取消" at bounding box center [294, 263] width 99 height 19
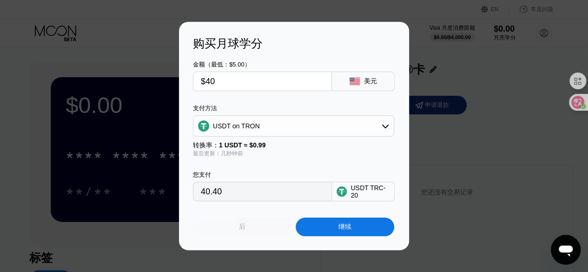
click at [264, 231] on div "后" at bounding box center [242, 227] width 99 height 19
